Goal: Task Accomplishment & Management: Use online tool/utility

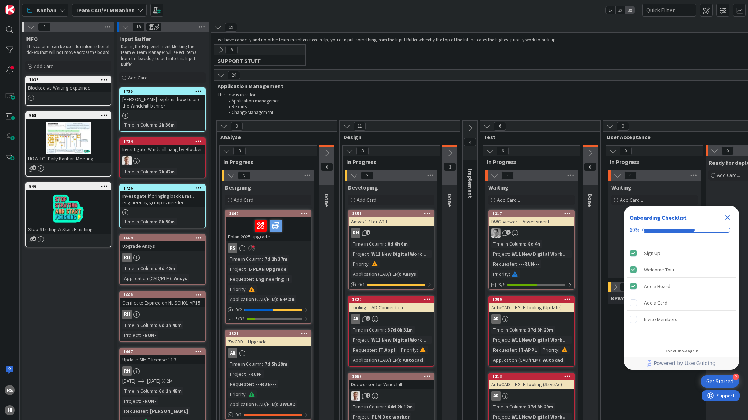
click at [264, 260] on div "7d 2h 37m" at bounding box center [276, 259] width 26 height 8
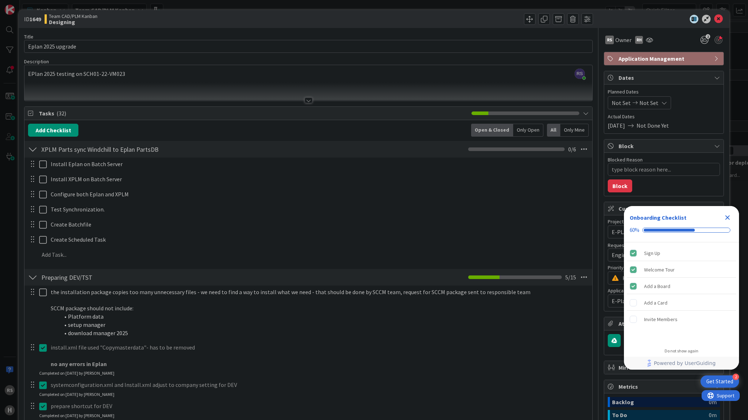
click at [28, 151] on div at bounding box center [32, 149] width 9 height 13
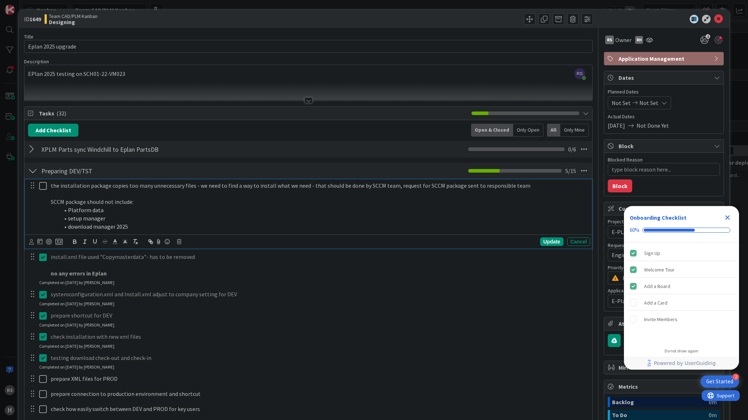
click at [42, 186] on icon at bounding box center [44, 186] width 11 height 9
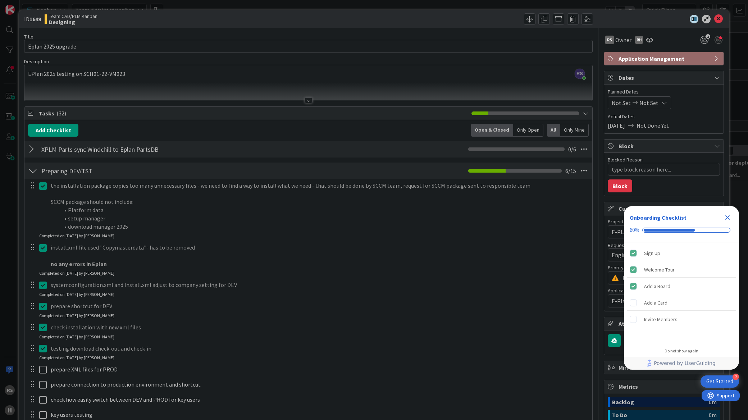
type textarea "x"
click at [732, 218] on icon "Close Checklist" at bounding box center [728, 217] width 9 height 9
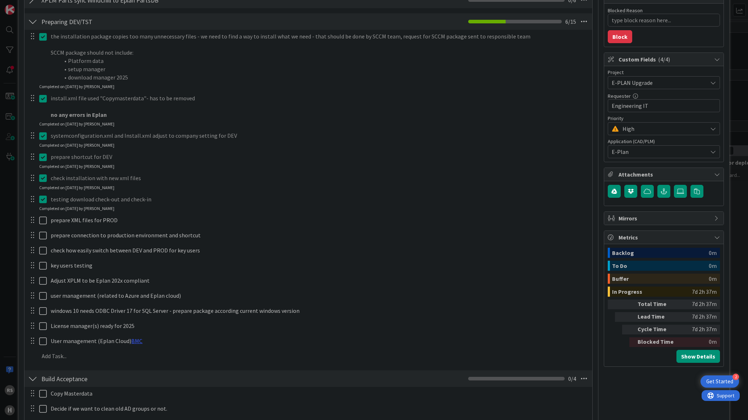
scroll to position [150, 0]
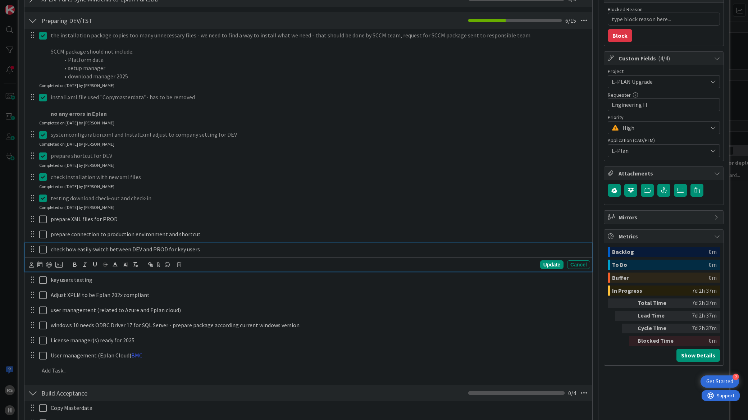
click at [200, 251] on p "check how easily switch between DEV and PROD for key users" at bounding box center [319, 249] width 537 height 8
click at [201, 251] on p "check how easily switch between DEV and PROD for key users" at bounding box center [319, 249] width 537 height 8
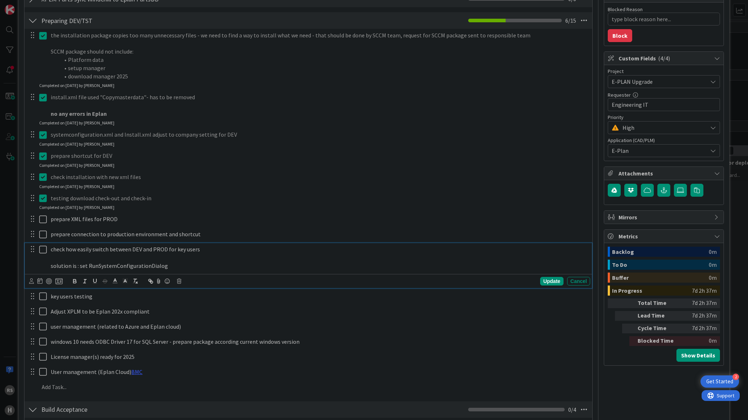
click at [41, 251] on icon at bounding box center [44, 249] width 11 height 9
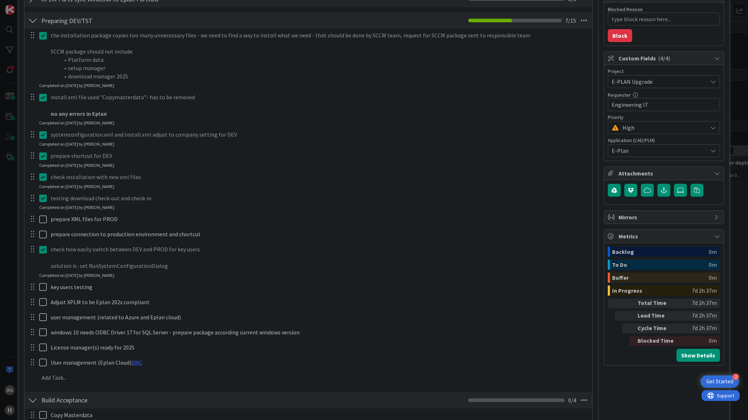
type textarea "x"
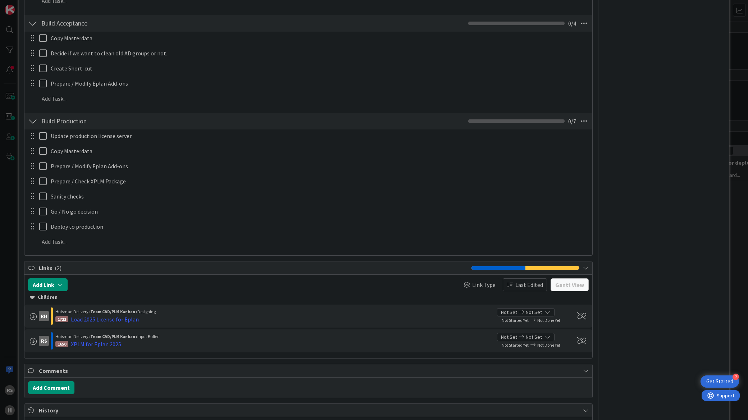
scroll to position [0, 0]
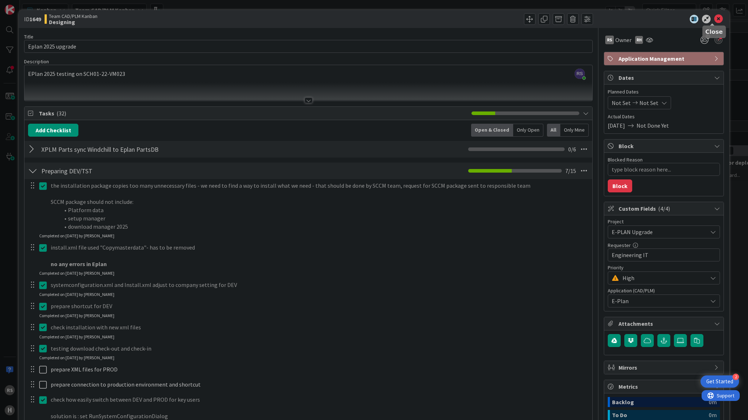
click at [715, 20] on icon at bounding box center [719, 19] width 9 height 9
